Goal: Information Seeking & Learning: Learn about a topic

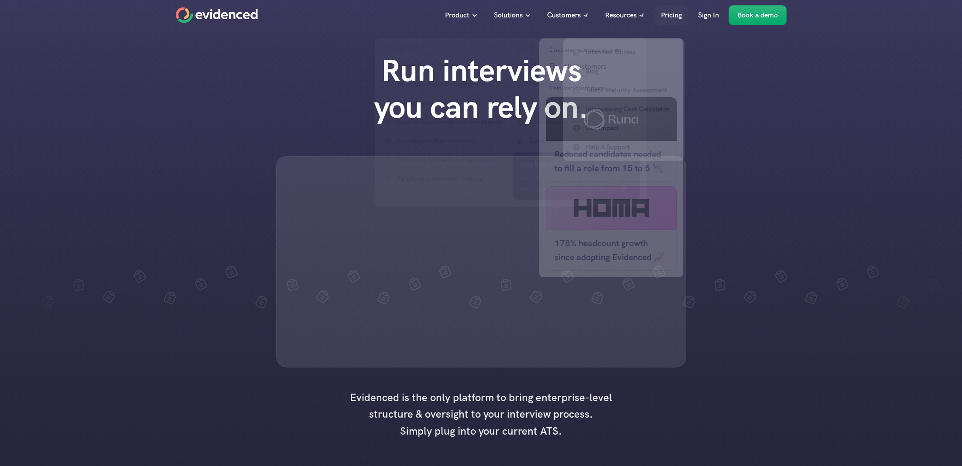
click at [668, 15] on p "Pricing" at bounding box center [671, 15] width 21 height 11
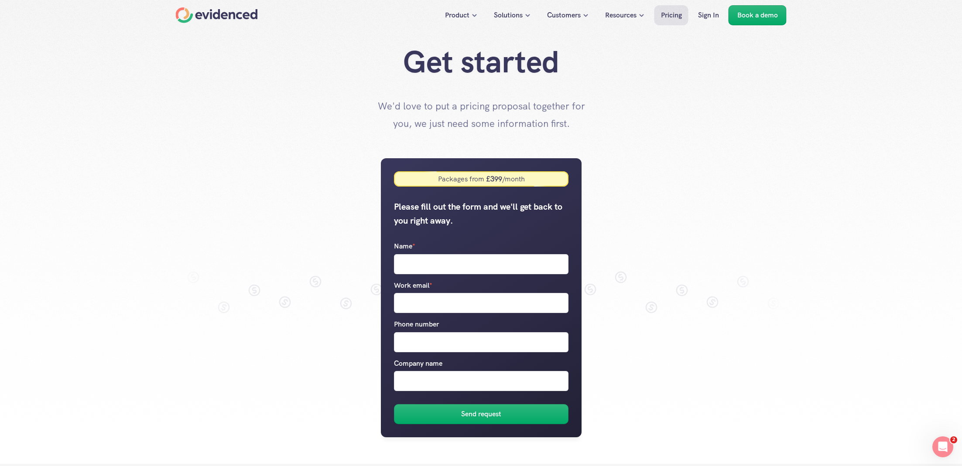
click at [235, 12] on div "Home" at bounding box center [217, 15] width 82 height 16
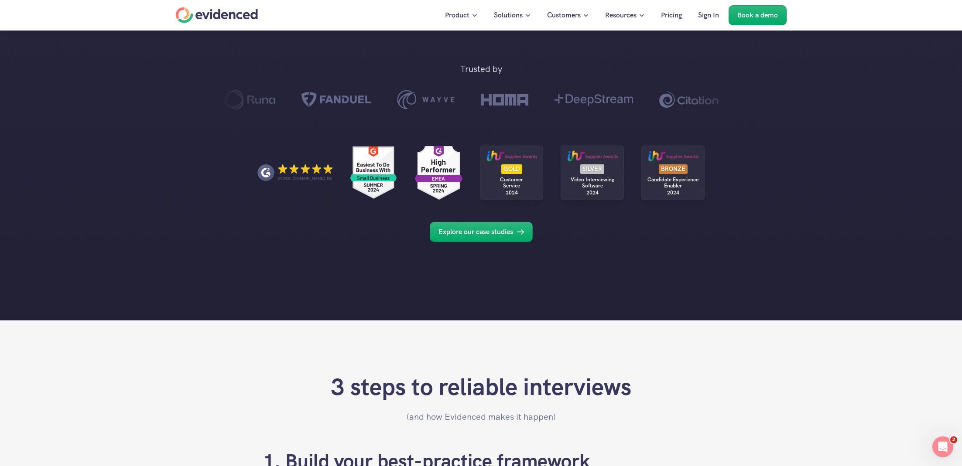
scroll to position [58, 0]
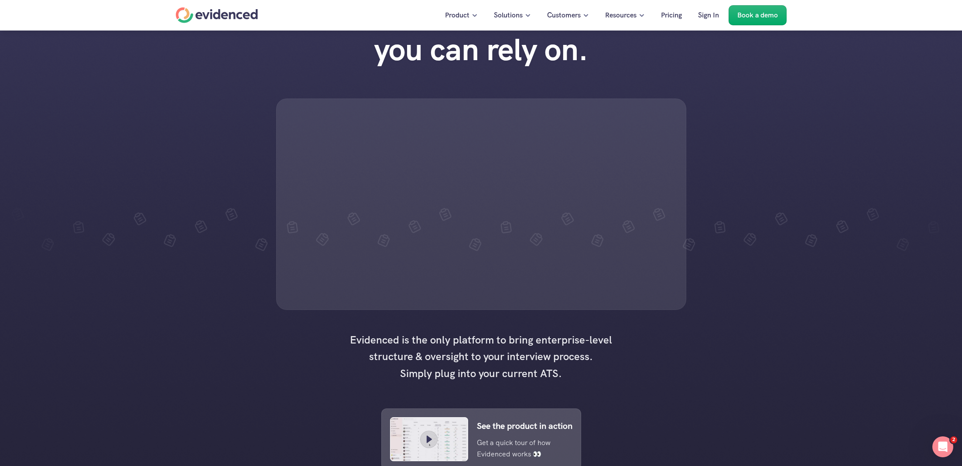
click at [674, 23] on link "Pricing" at bounding box center [671, 15] width 34 height 20
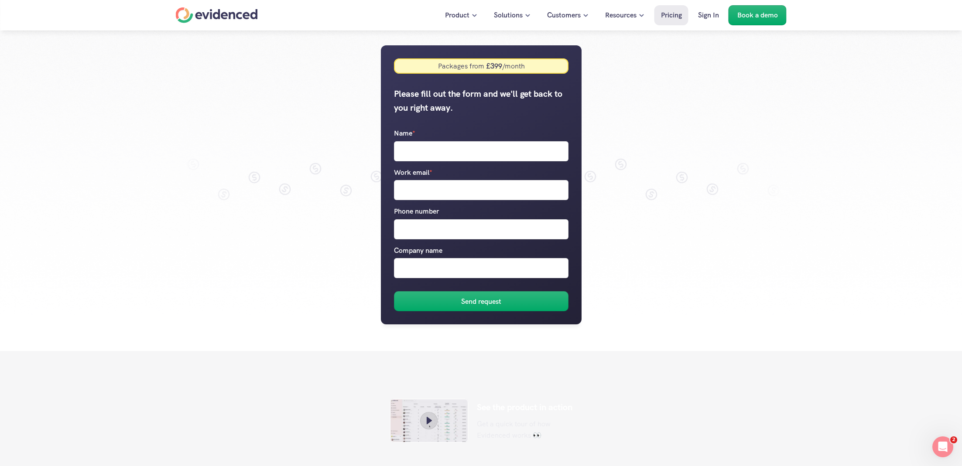
scroll to position [114, 0]
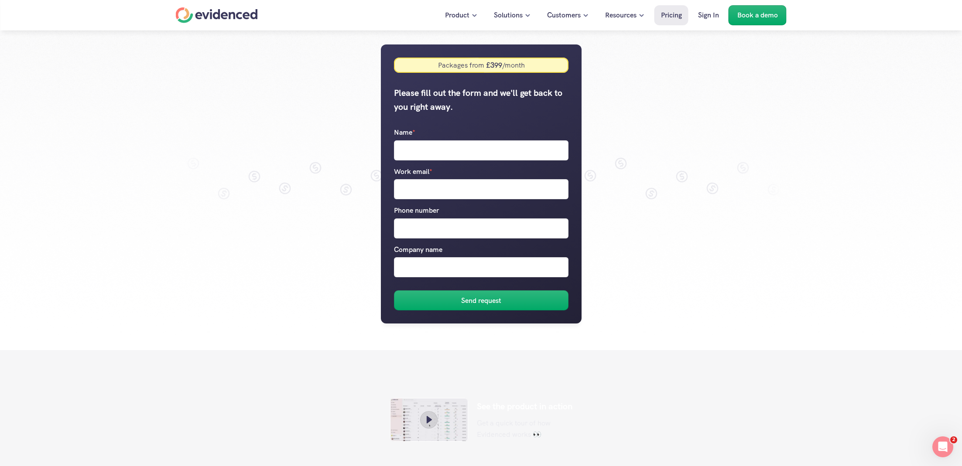
click at [244, 16] on div "Home" at bounding box center [217, 15] width 82 height 16
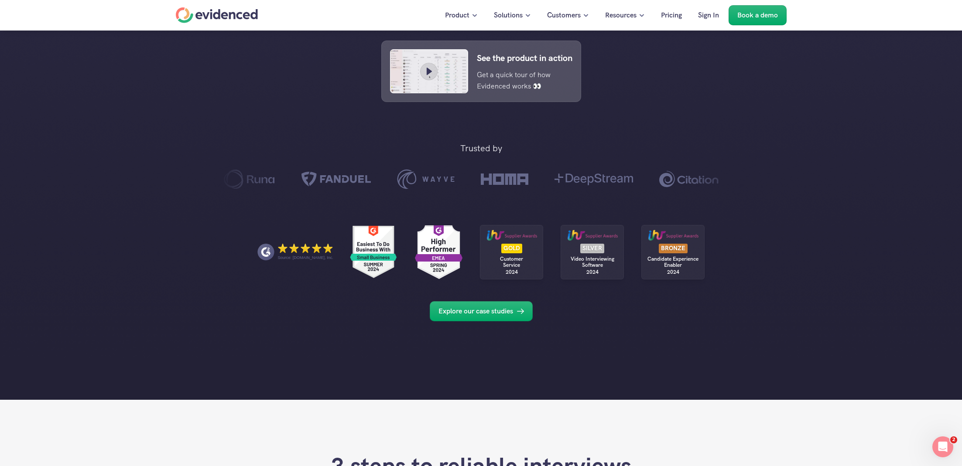
scroll to position [401, 0]
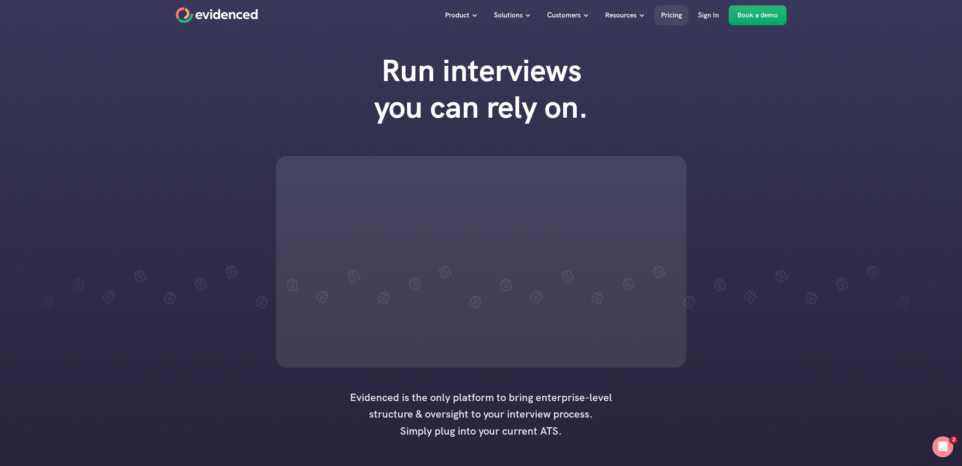
click at [674, 15] on p "Pricing" at bounding box center [671, 15] width 21 height 11
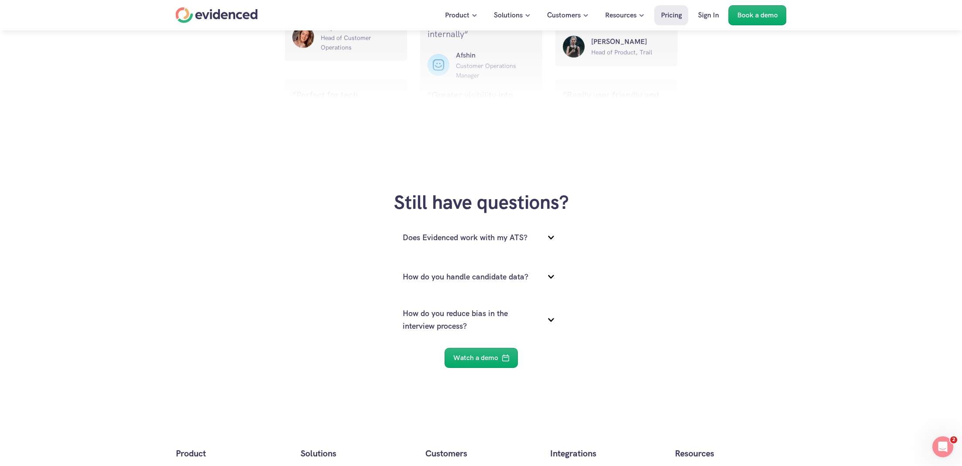
scroll to position [1119, 0]
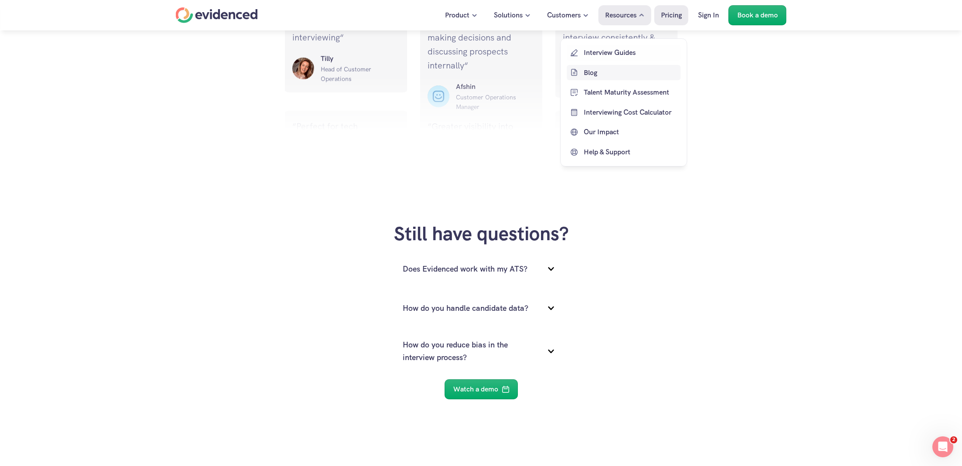
click at [594, 70] on p "Blog" at bounding box center [630, 72] width 95 height 11
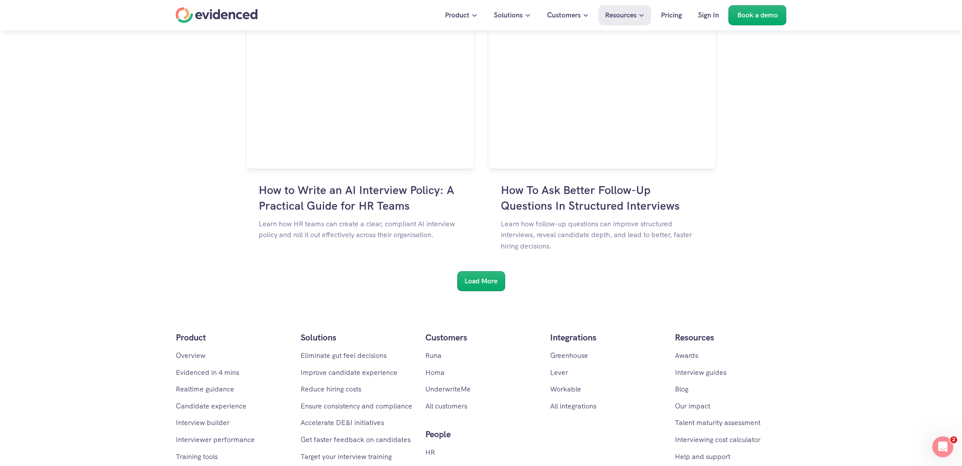
scroll to position [1380, 0]
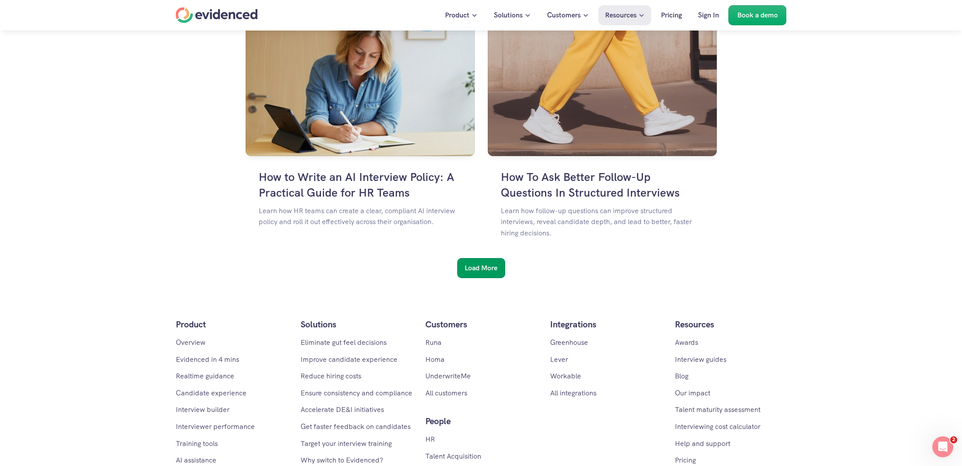
click at [475, 274] on div "Load More" at bounding box center [481, 268] width 48 height 20
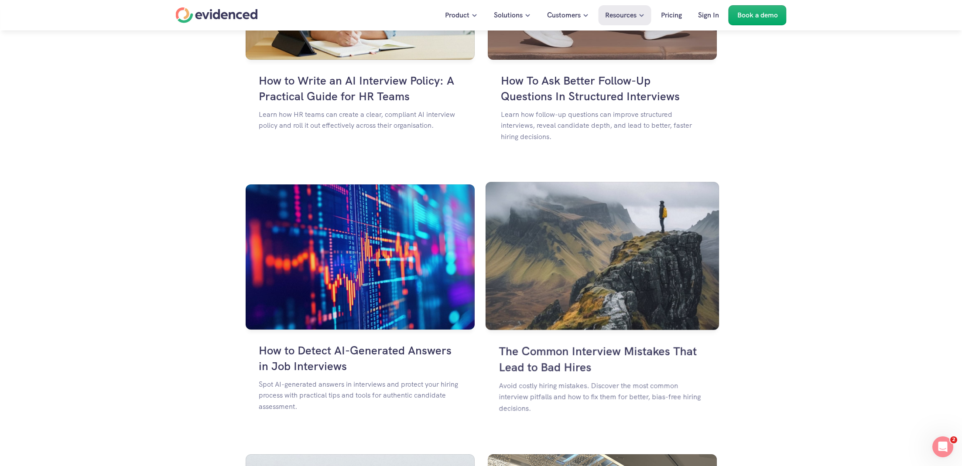
scroll to position [1542, 0]
